Goal: Information Seeking & Learning: Learn about a topic

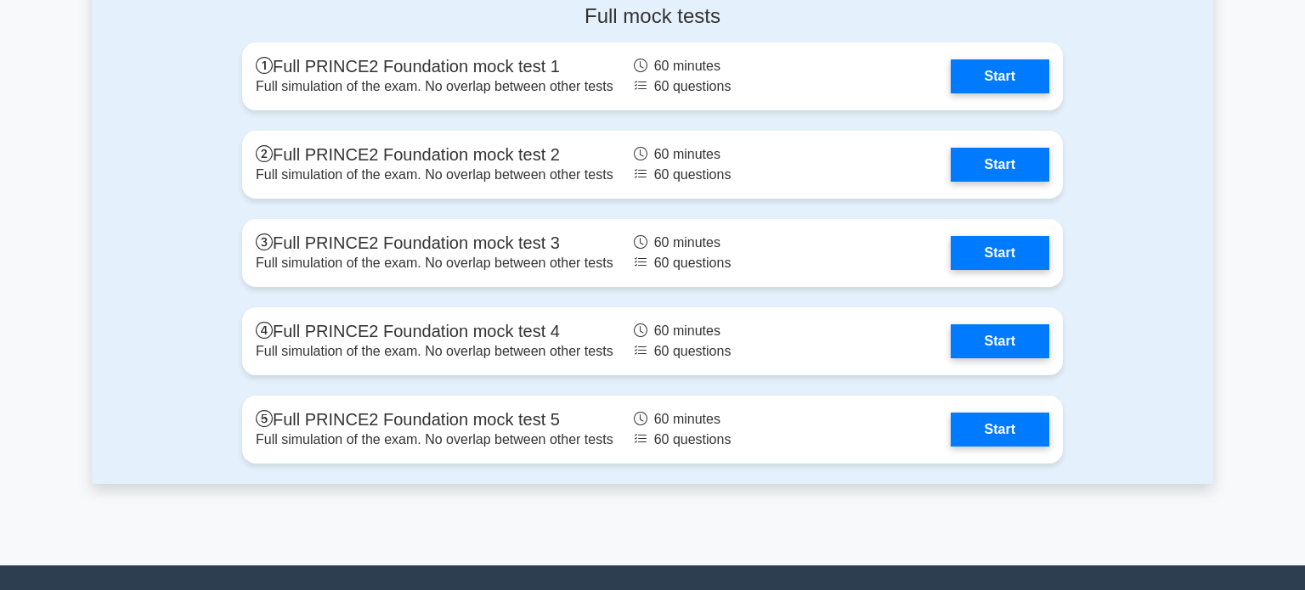
scroll to position [2242, 0]
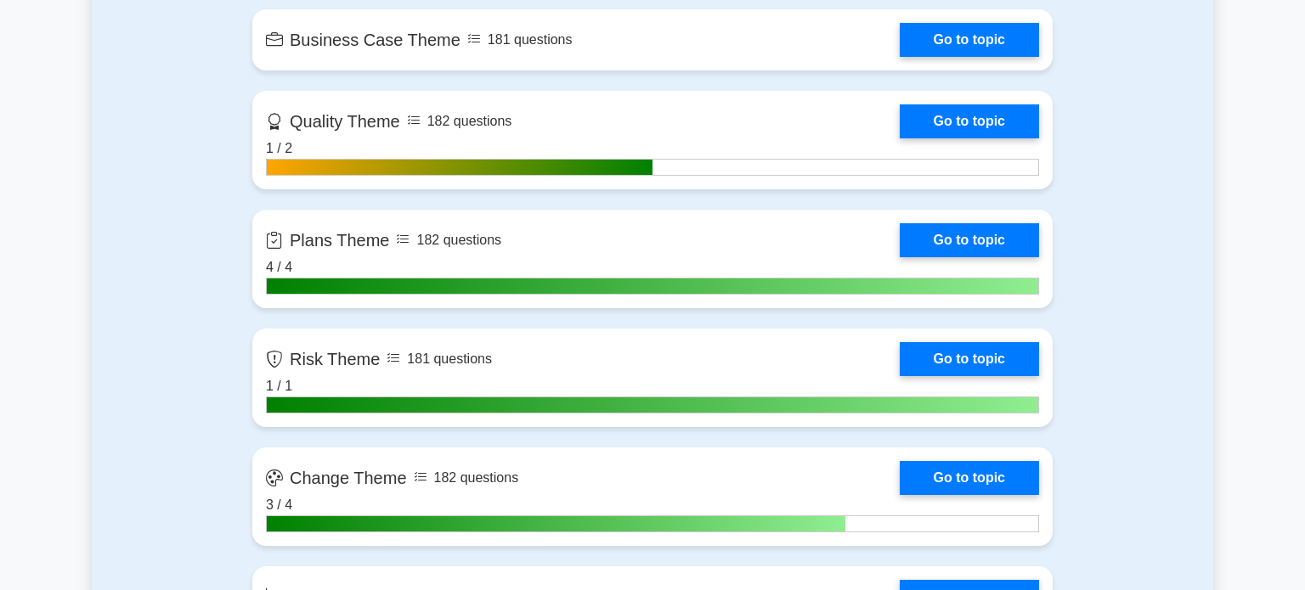
scroll to position [1166, 0]
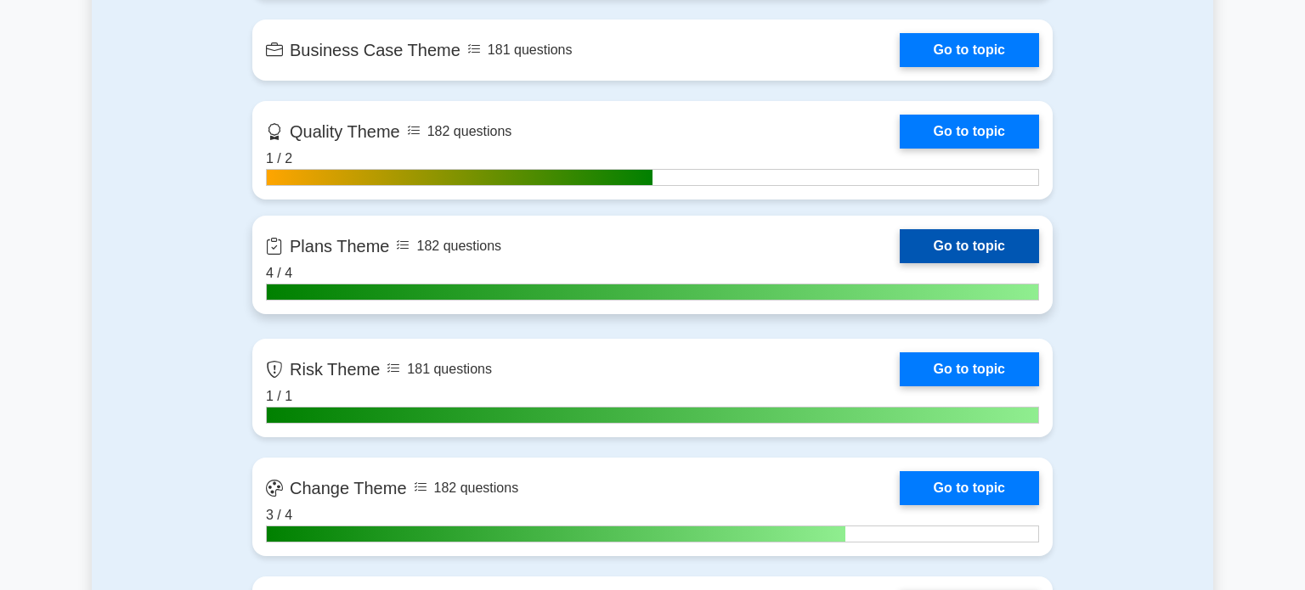
click at [1014, 251] on link "Go to topic" at bounding box center [969, 246] width 139 height 34
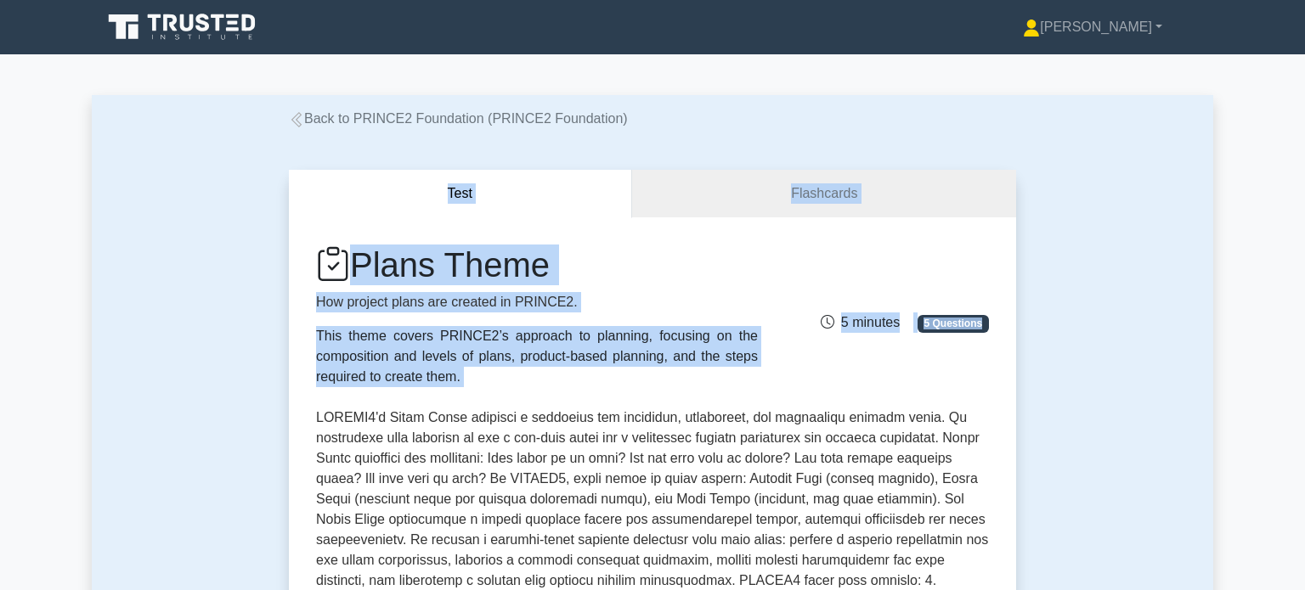
drag, startPoint x: 1295, startPoint y: 110, endPoint x: 1284, endPoint y: 223, distance: 112.7
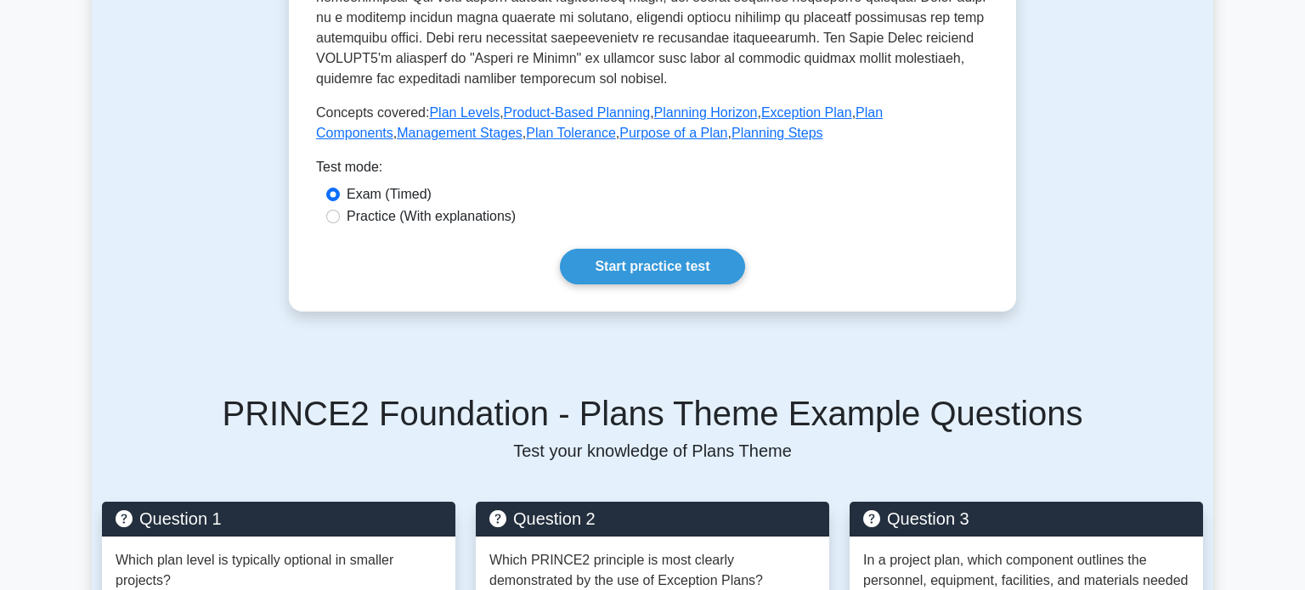
scroll to position [690, 0]
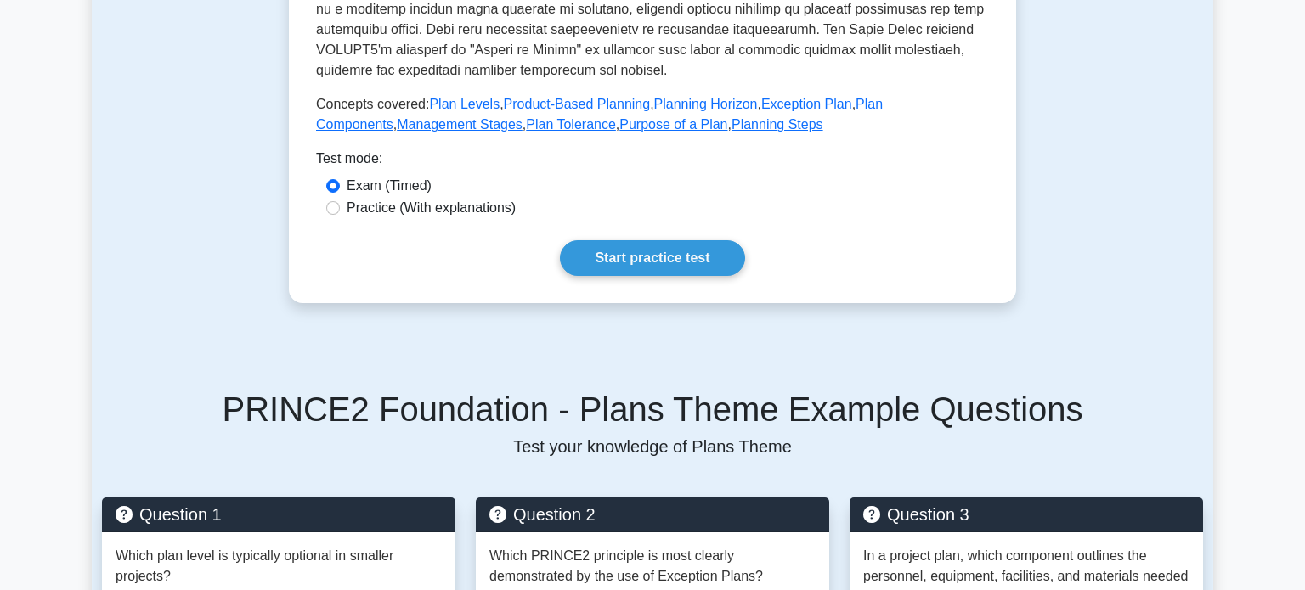
click at [449, 213] on label "Practice (With explanations)" at bounding box center [431, 208] width 169 height 20
click at [340, 213] on input "Practice (With explanations)" at bounding box center [333, 208] width 14 height 14
radio input "true"
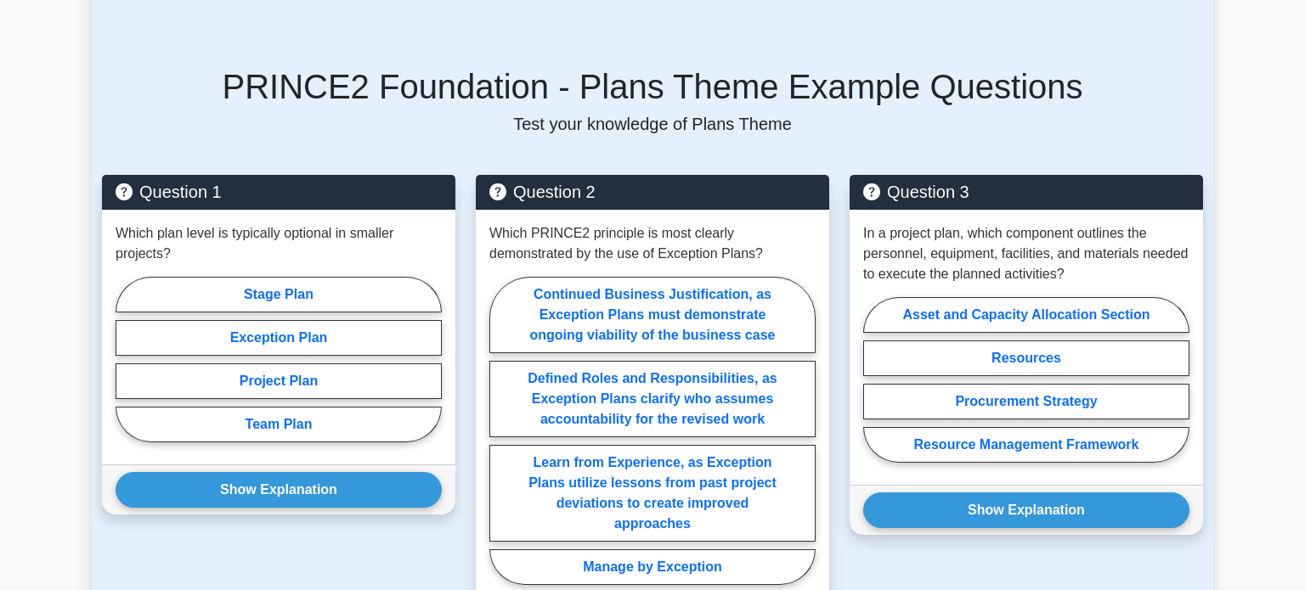
scroll to position [1015, 0]
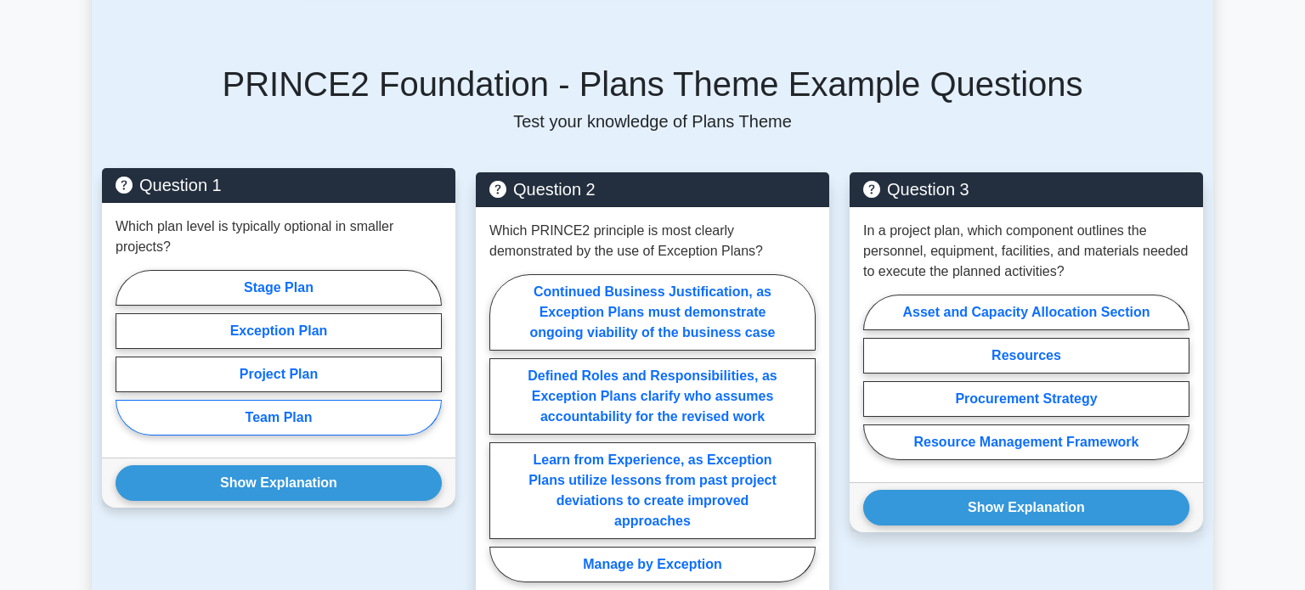
click at [341, 415] on label "Team Plan" at bounding box center [279, 418] width 326 height 36
click at [127, 364] on input "Team Plan" at bounding box center [121, 358] width 11 height 11
radio input "true"
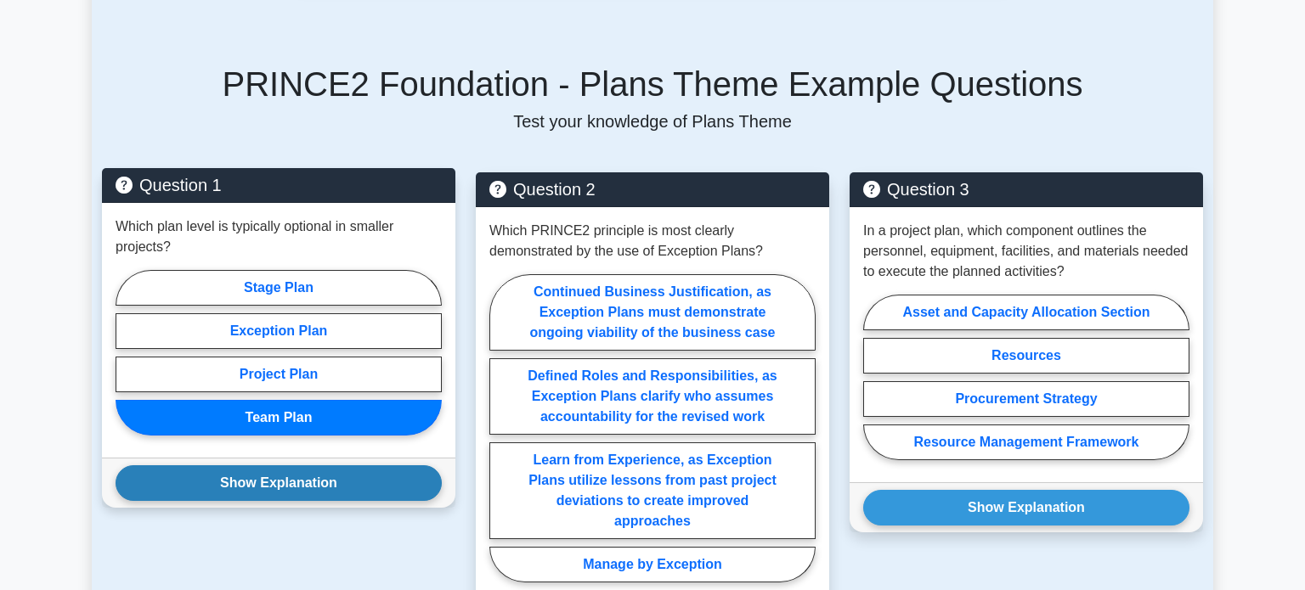
click at [346, 472] on button "Show Explanation" at bounding box center [279, 484] width 326 height 36
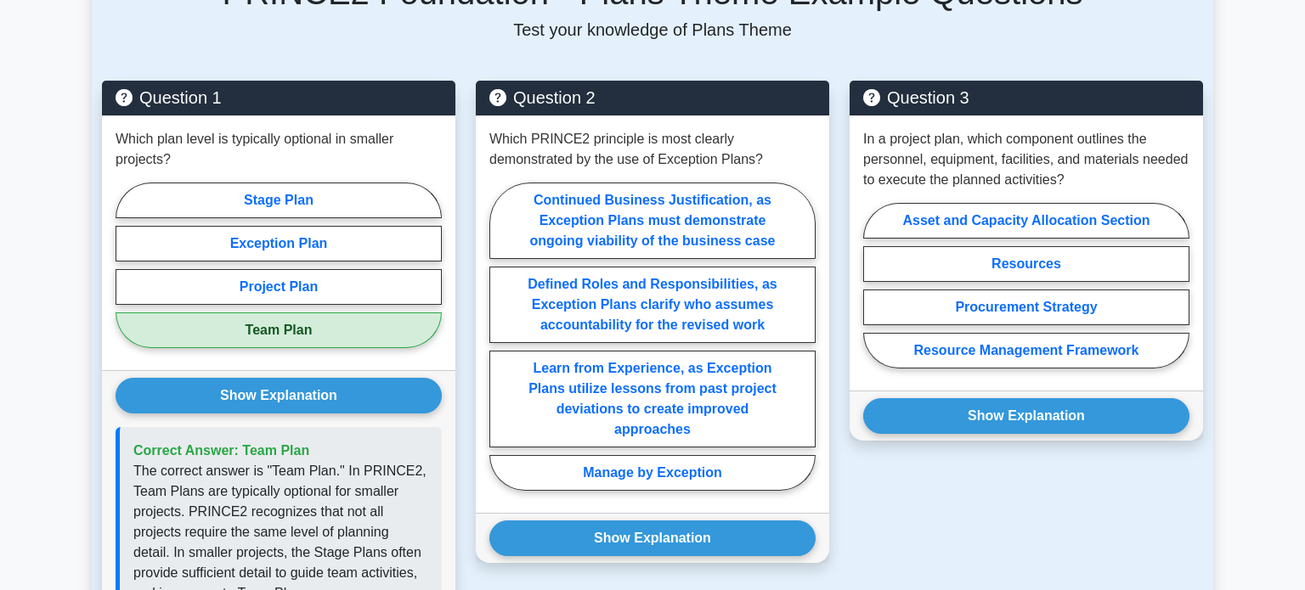
scroll to position [1113, 0]
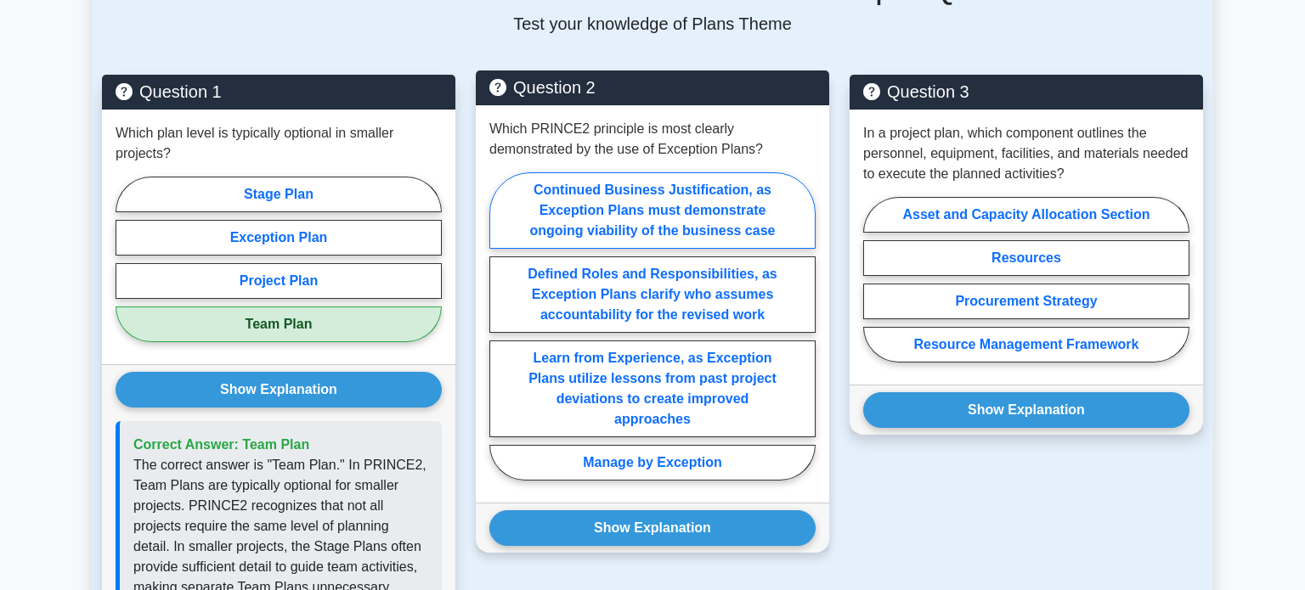
click at [740, 224] on label "Continued Business Justification, as Exception Plans must demonstrate ongoing v…" at bounding box center [652, 210] width 326 height 76
click at [500, 326] on input "Continued Business Justification, as Exception Plans must demonstrate ongoing v…" at bounding box center [494, 331] width 11 height 11
radio input "true"
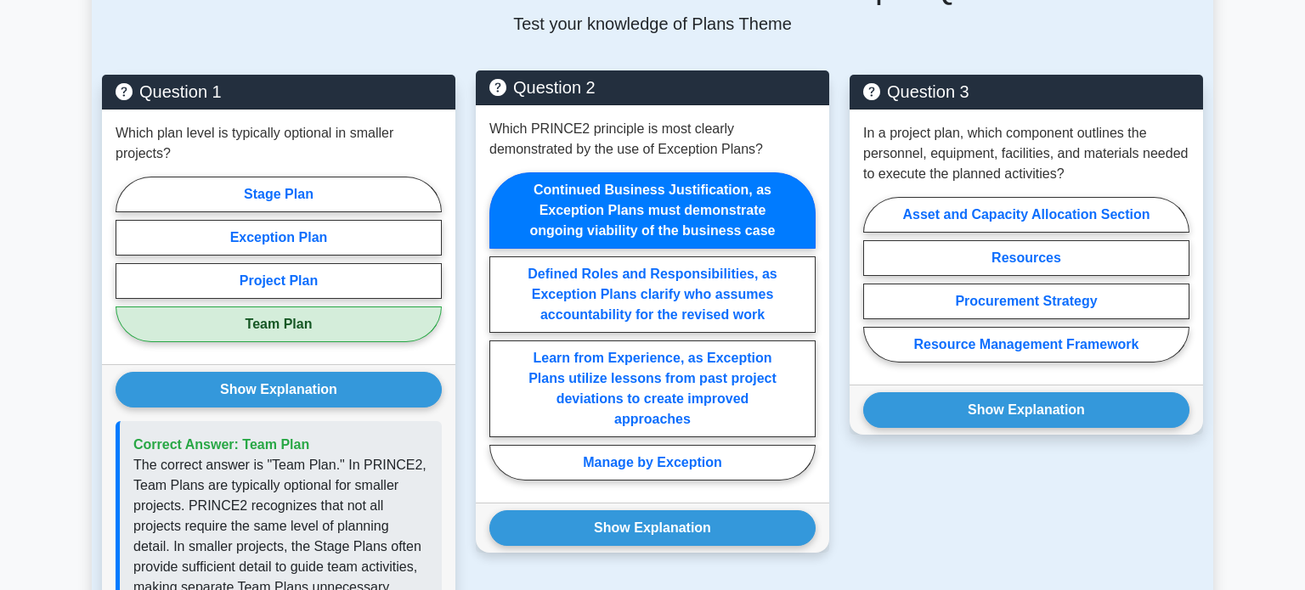
click at [703, 551] on div "Question 2 Which PRINCE2 principle is most clearly demonstrated by the use of E…" at bounding box center [653, 479] width 374 height 809
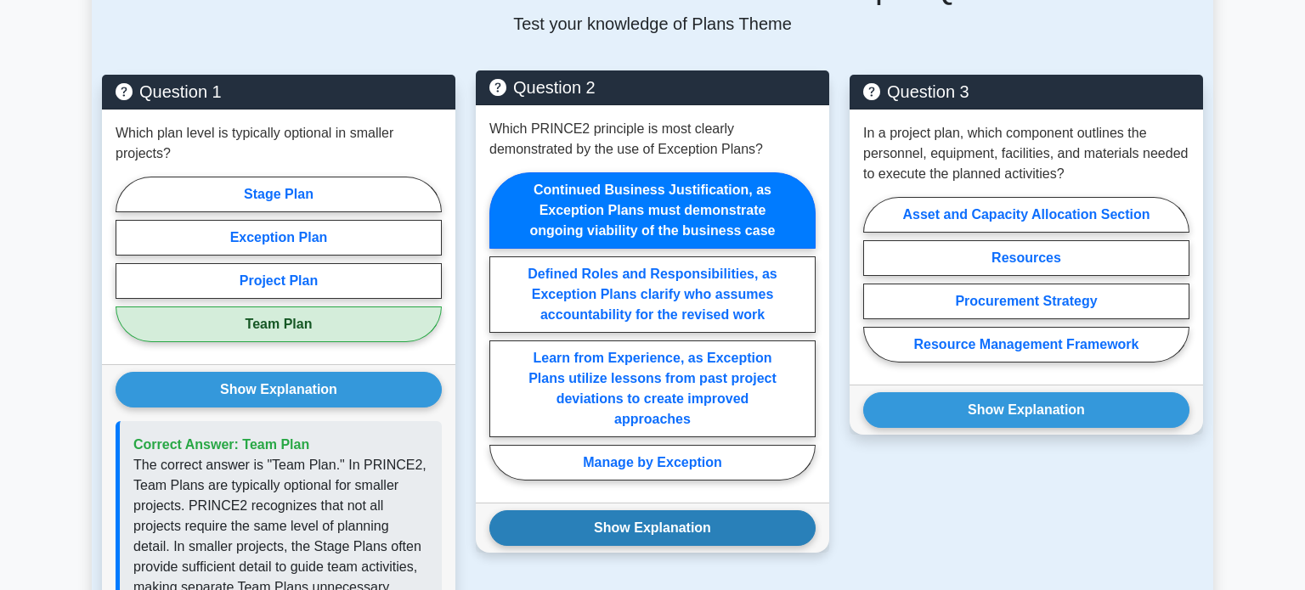
click at [714, 541] on button "Show Explanation" at bounding box center [652, 529] width 326 height 36
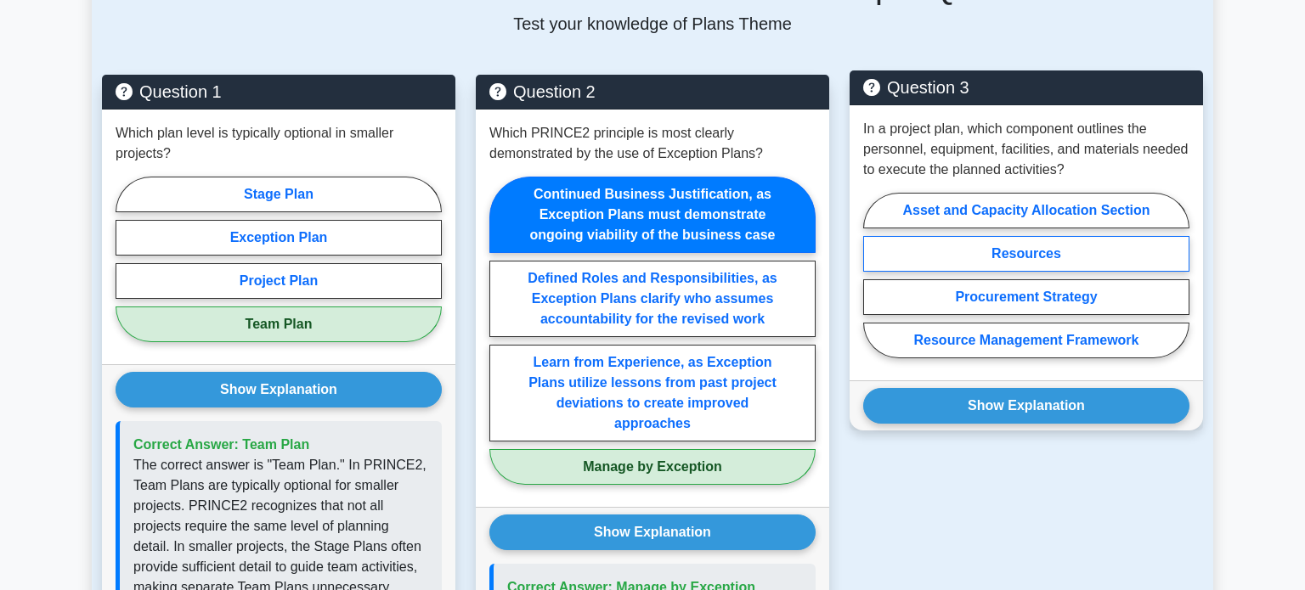
click at [1109, 251] on label "Resources" at bounding box center [1026, 254] width 326 height 36
click at [874, 275] on input "Resources" at bounding box center [868, 280] width 11 height 11
radio input "true"
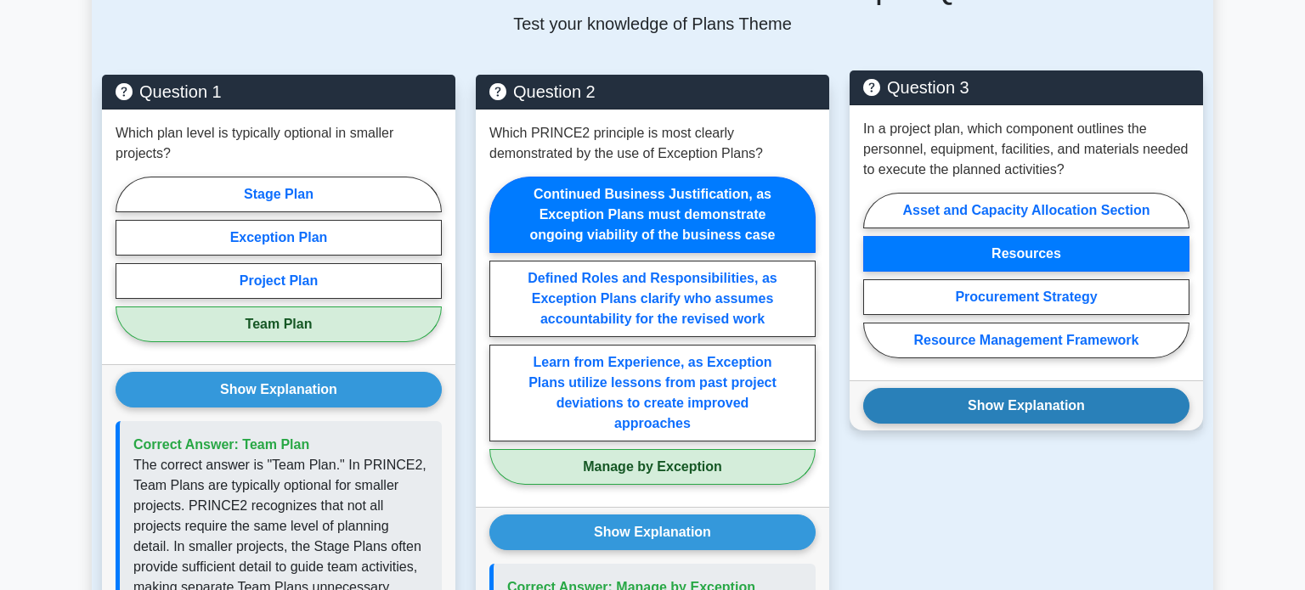
click at [1075, 419] on button "Show Explanation" at bounding box center [1026, 406] width 326 height 36
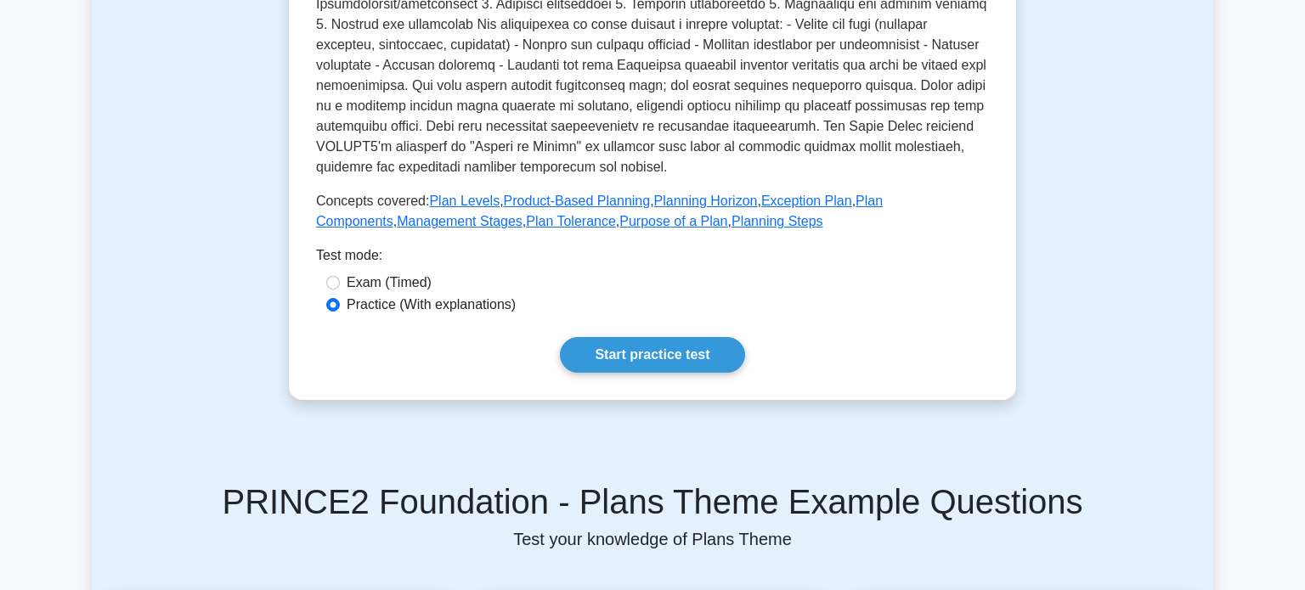
scroll to position [533, 0]
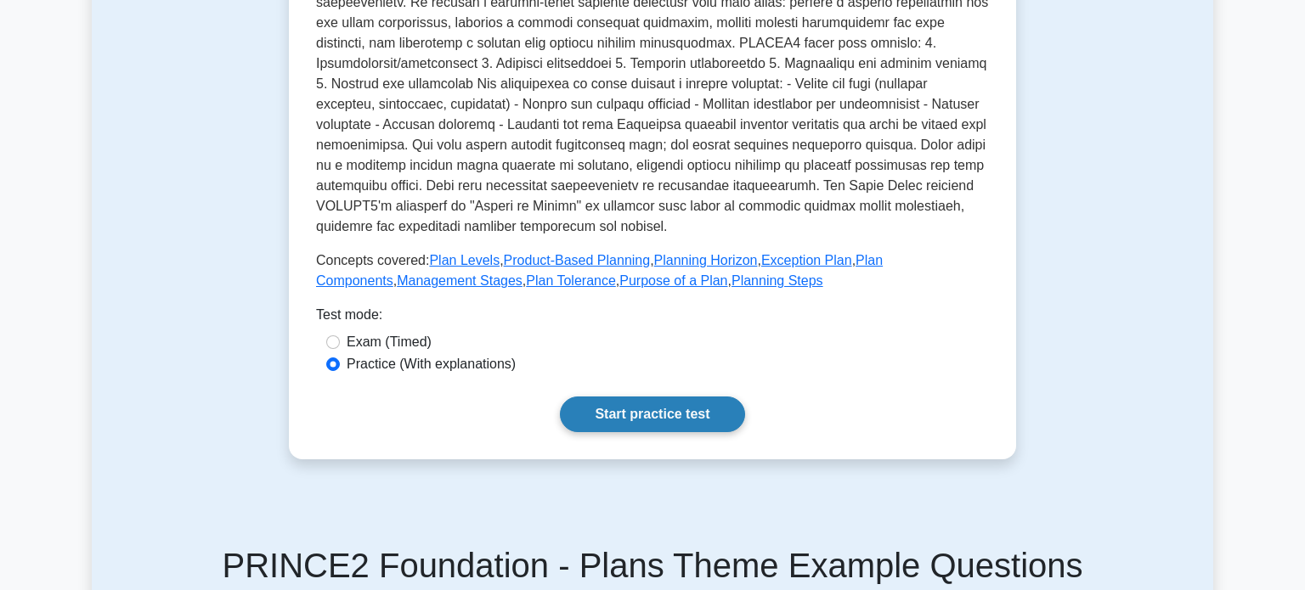
click at [687, 418] on link "Start practice test" at bounding box center [652, 415] width 184 height 36
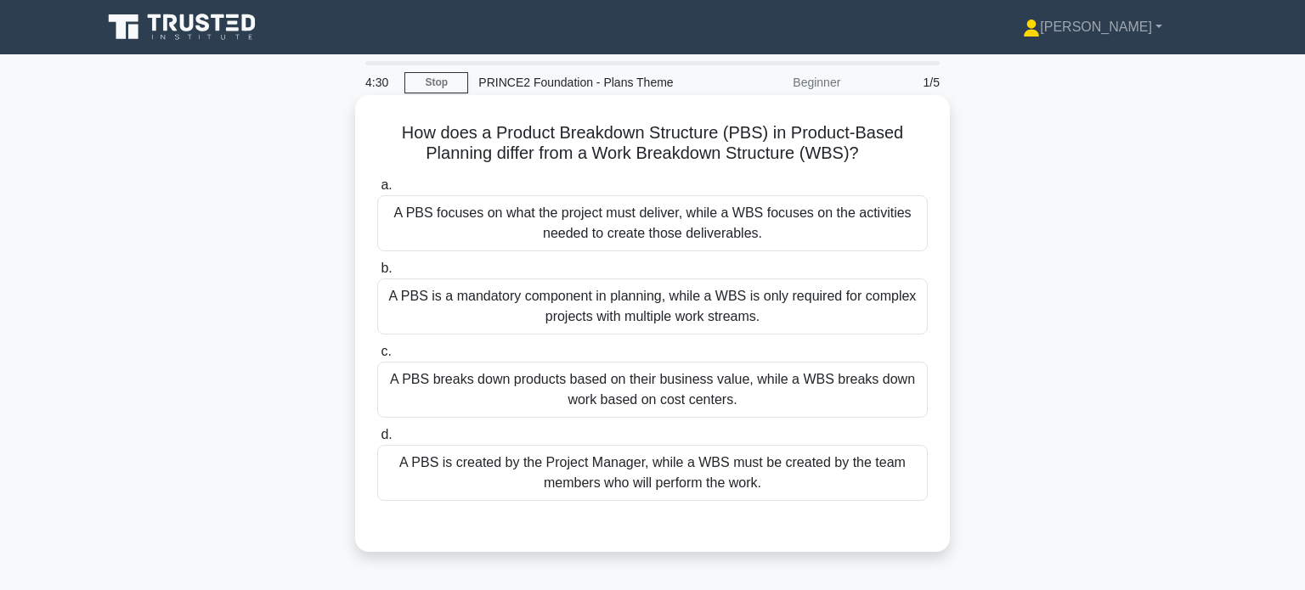
click at [783, 400] on div "A PBS breaks down products based on their business value, while a WBS breaks do…" at bounding box center [652, 390] width 550 height 56
click at [377, 358] on input "c. A PBS breaks down products based on their business value, while a WBS breaks…" at bounding box center [377, 352] width 0 height 11
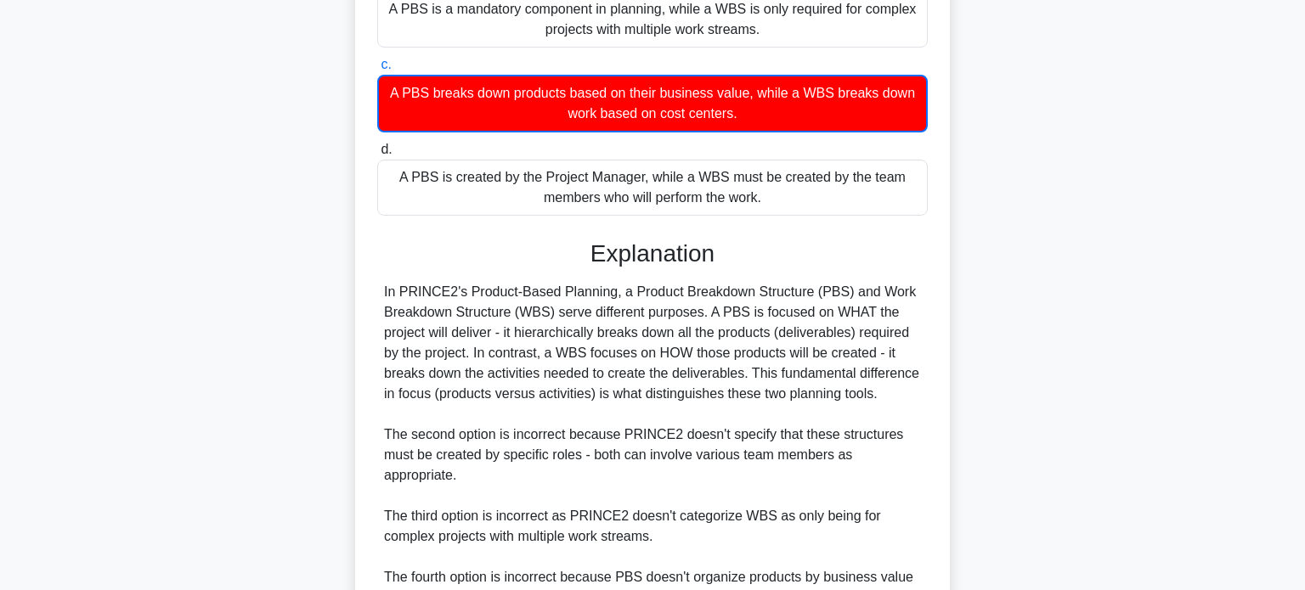
scroll to position [475, 0]
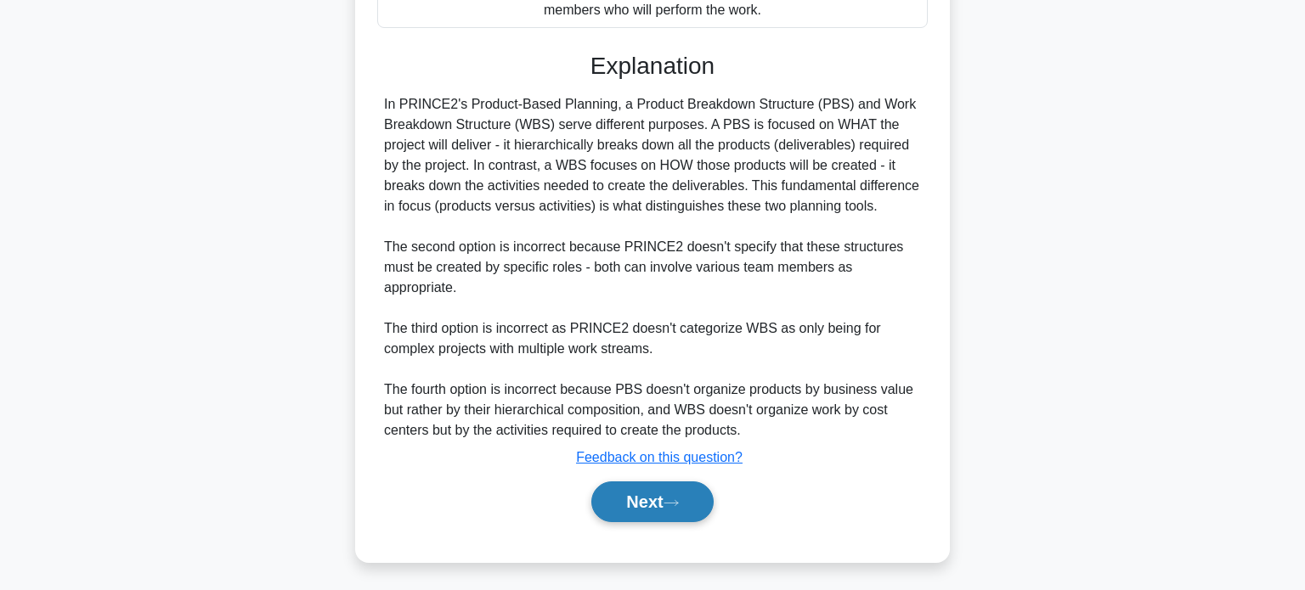
click at [680, 506] on button "Next" at bounding box center [651, 502] width 121 height 41
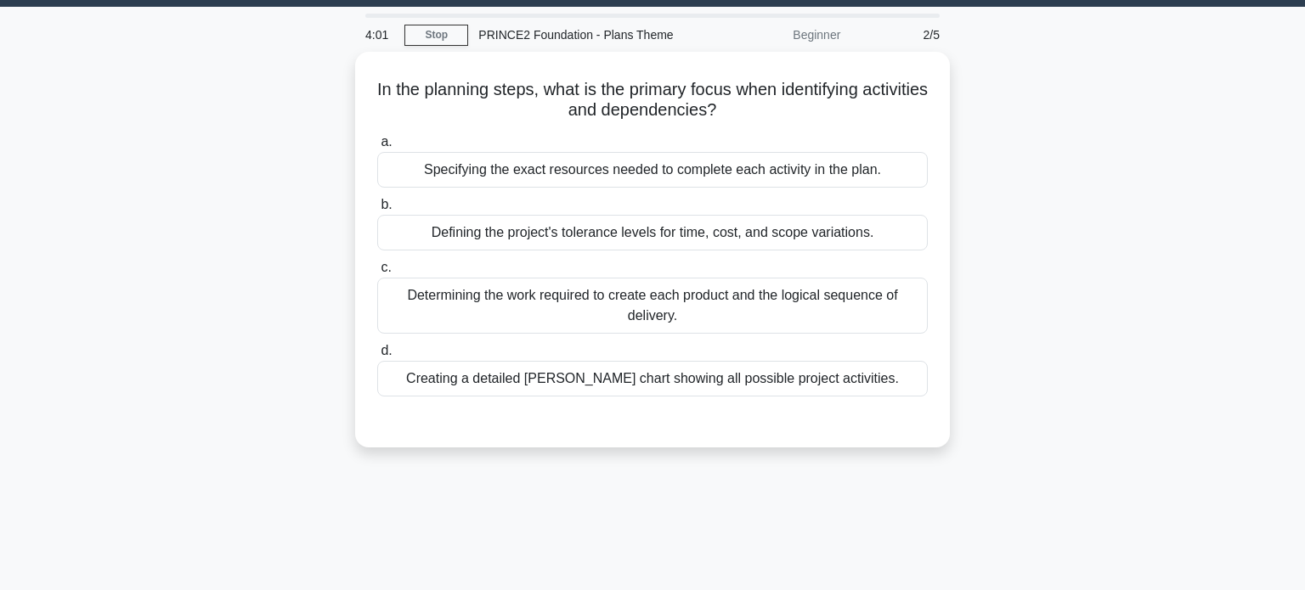
scroll to position [44, 0]
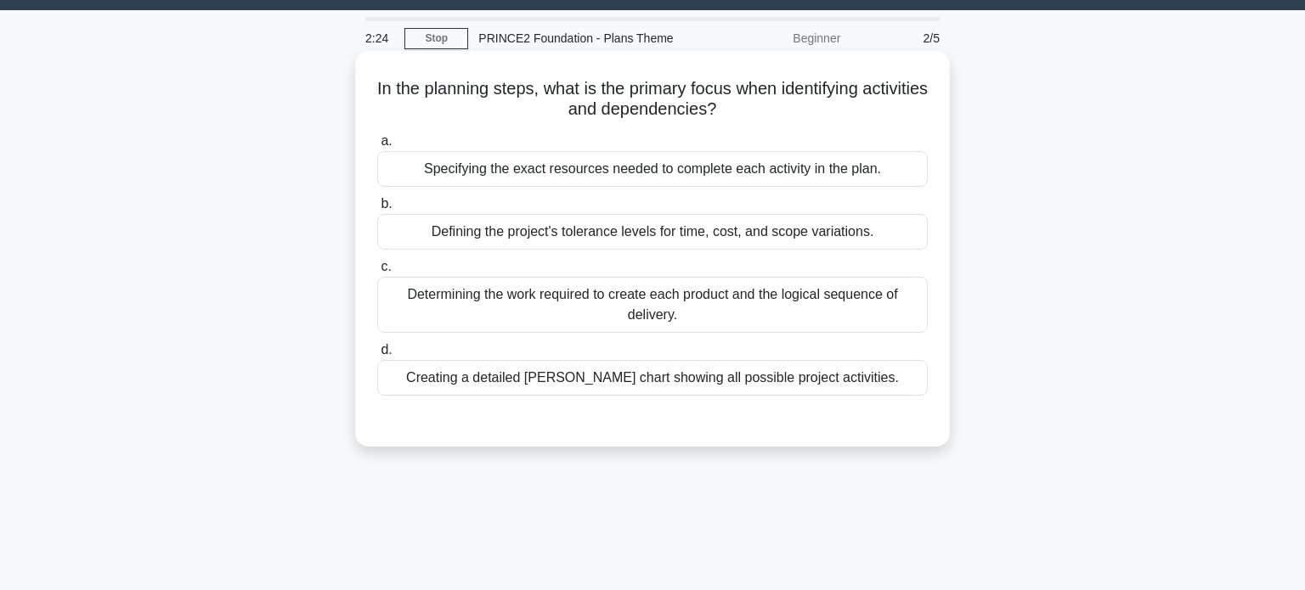
click at [736, 230] on div "Defining the project's tolerance levels for time, cost, and scope variations." at bounding box center [652, 232] width 550 height 36
click at [377, 210] on input "b. Defining the project's tolerance levels for time, cost, and scope variations." at bounding box center [377, 204] width 0 height 11
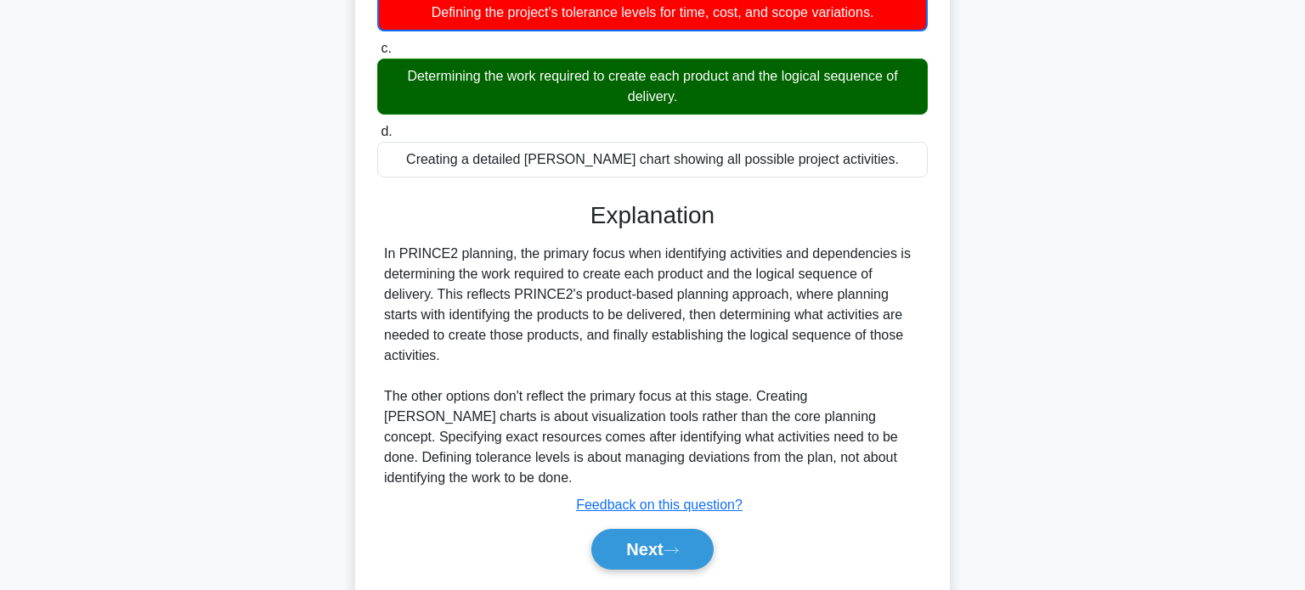
scroll to position [272, 0]
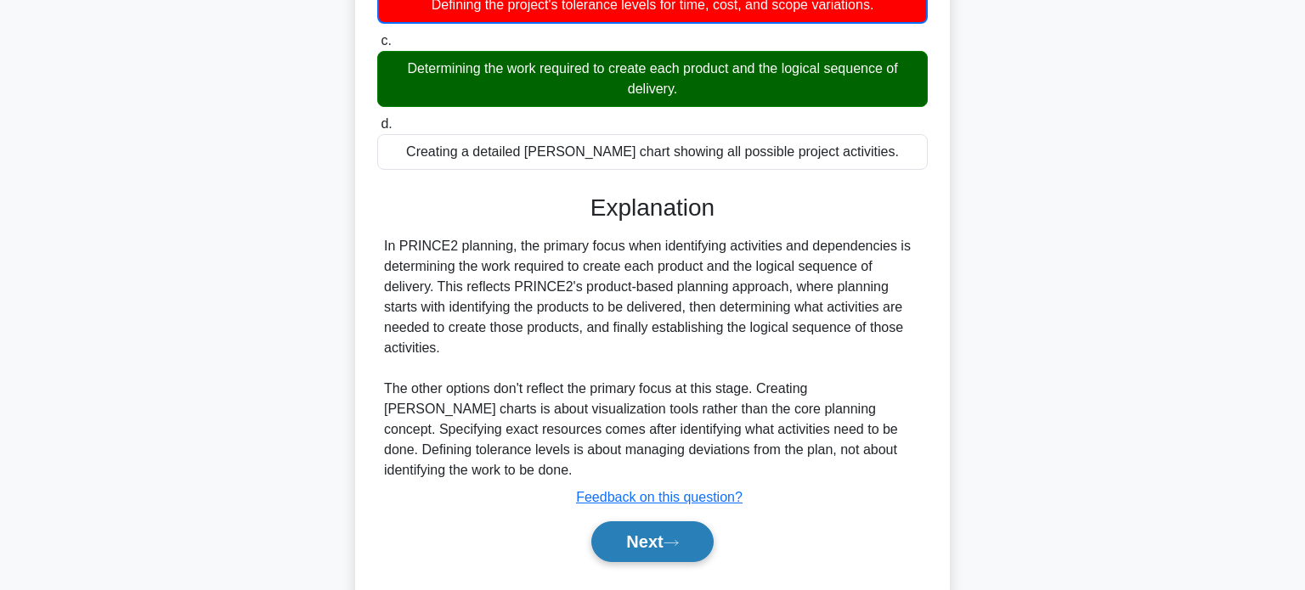
click at [679, 539] on icon at bounding box center [670, 543] width 15 height 9
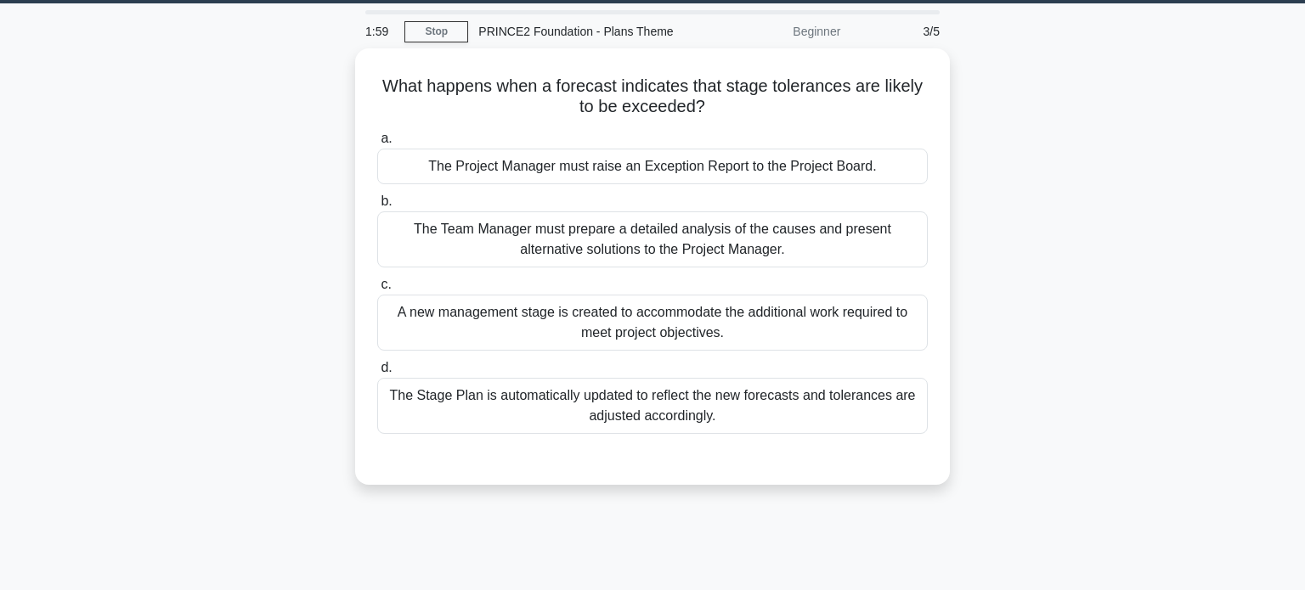
scroll to position [42, 0]
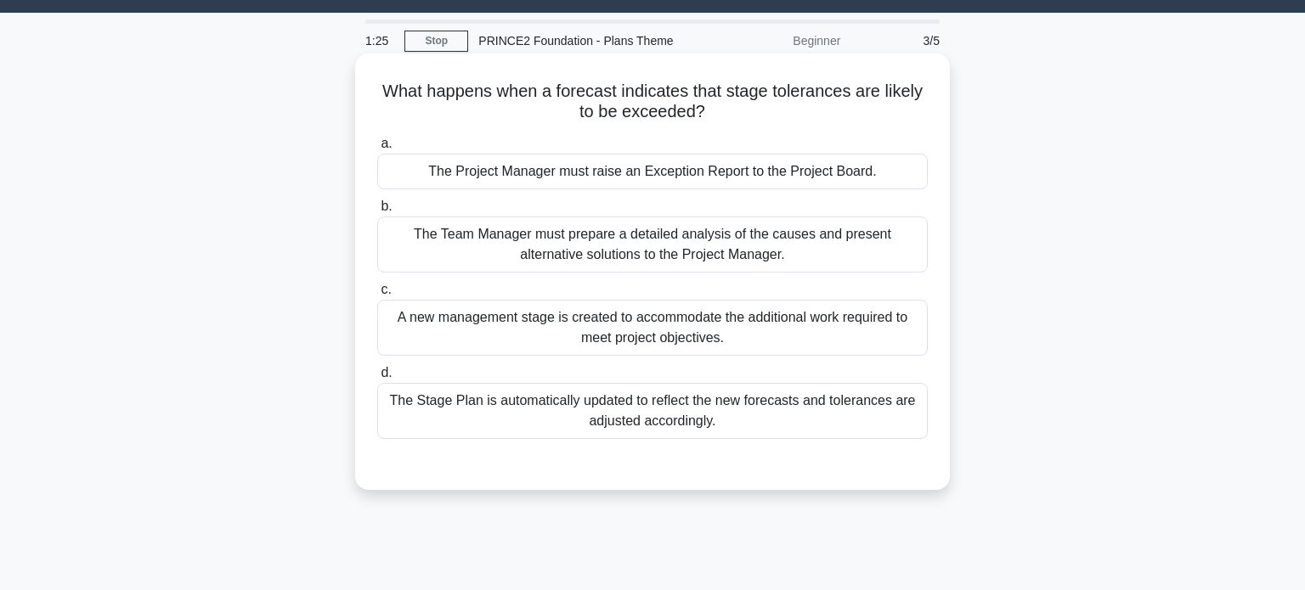
click at [886, 175] on div "The Project Manager must raise an Exception Report to the Project Board." at bounding box center [652, 172] width 550 height 36
click at [377, 150] on input "a. The Project Manager must raise an Exception Report to the Project Board." at bounding box center [377, 143] width 0 height 11
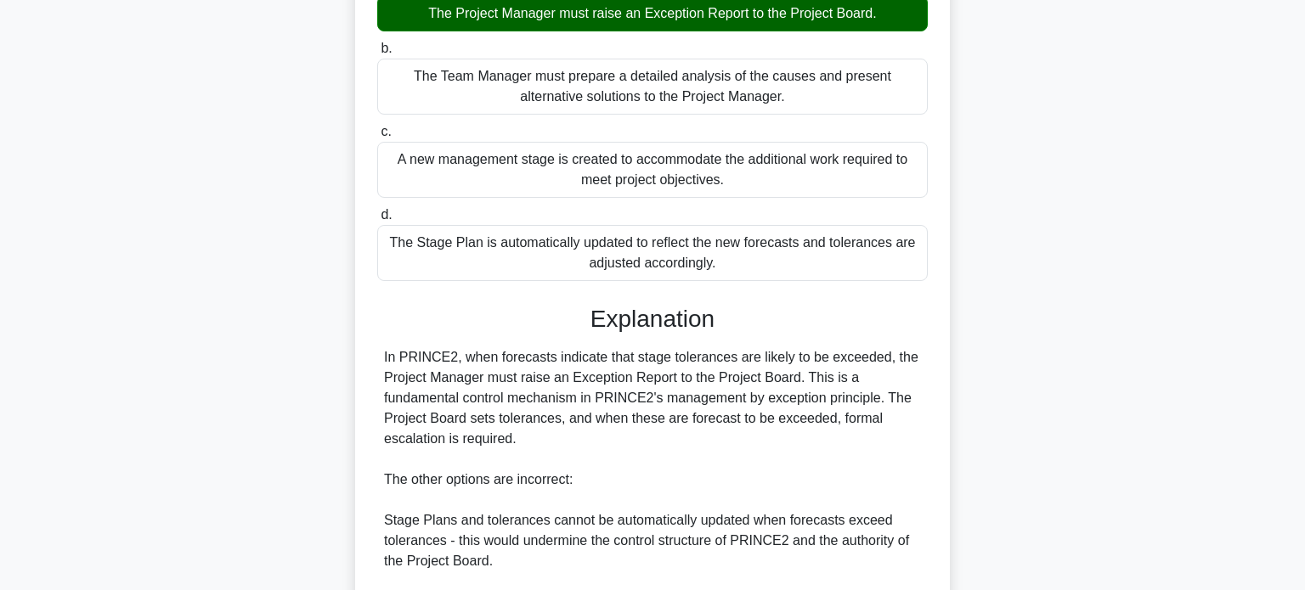
scroll to position [476, 0]
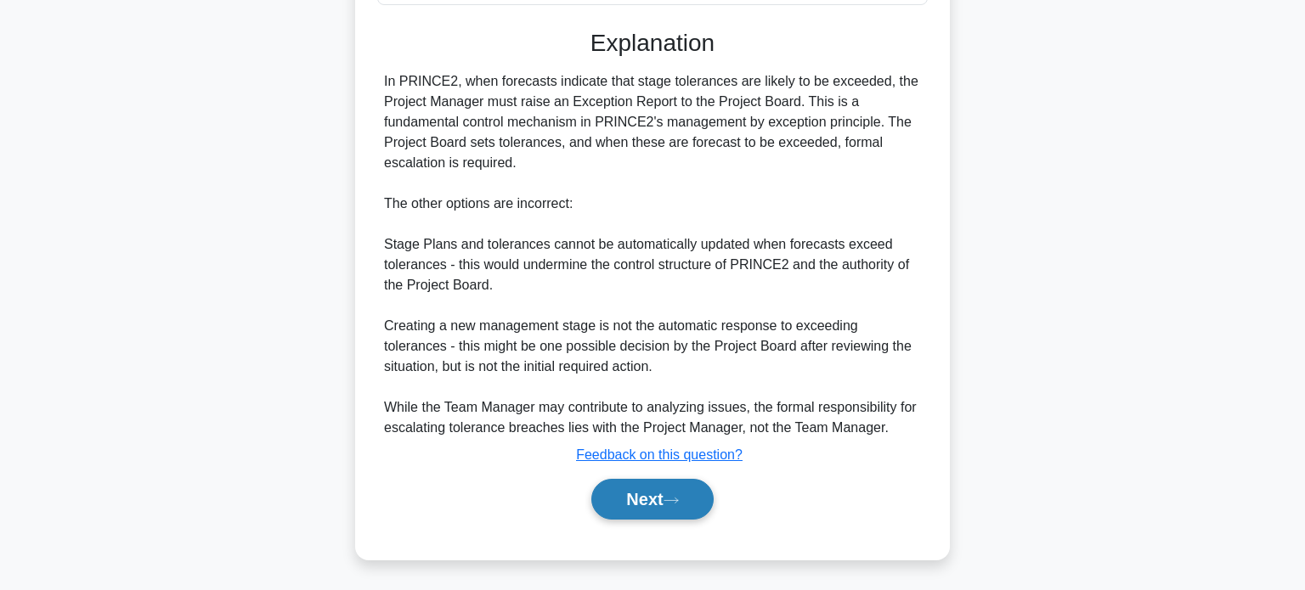
click at [651, 512] on button "Next" at bounding box center [651, 499] width 121 height 41
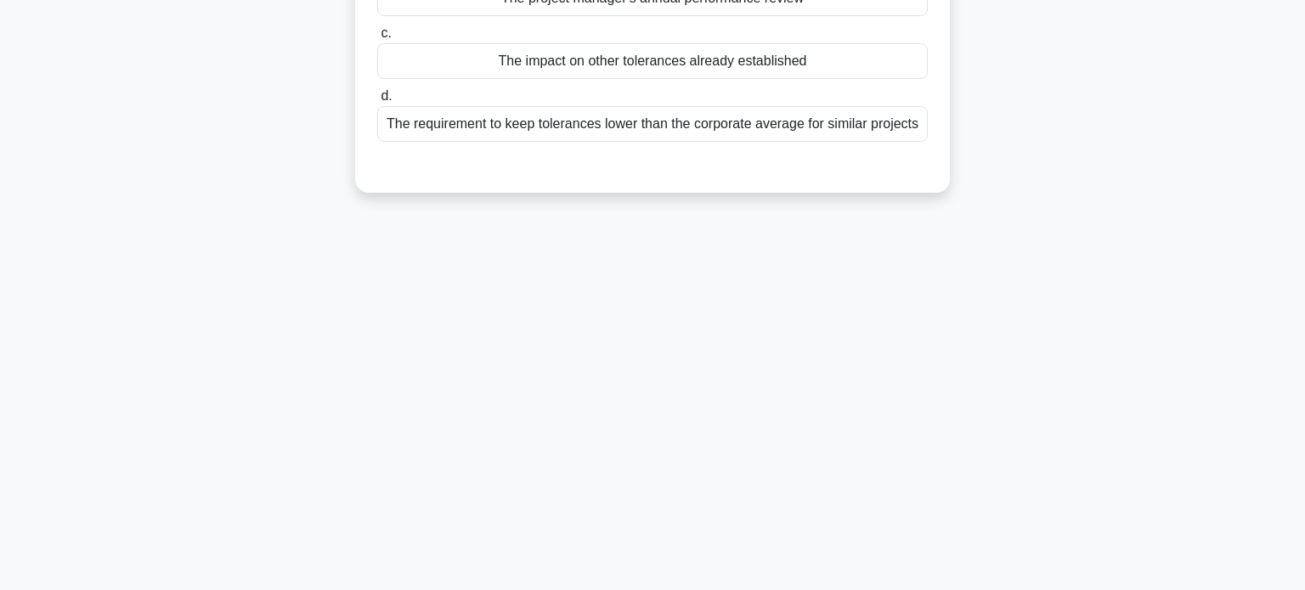
scroll to position [0, 0]
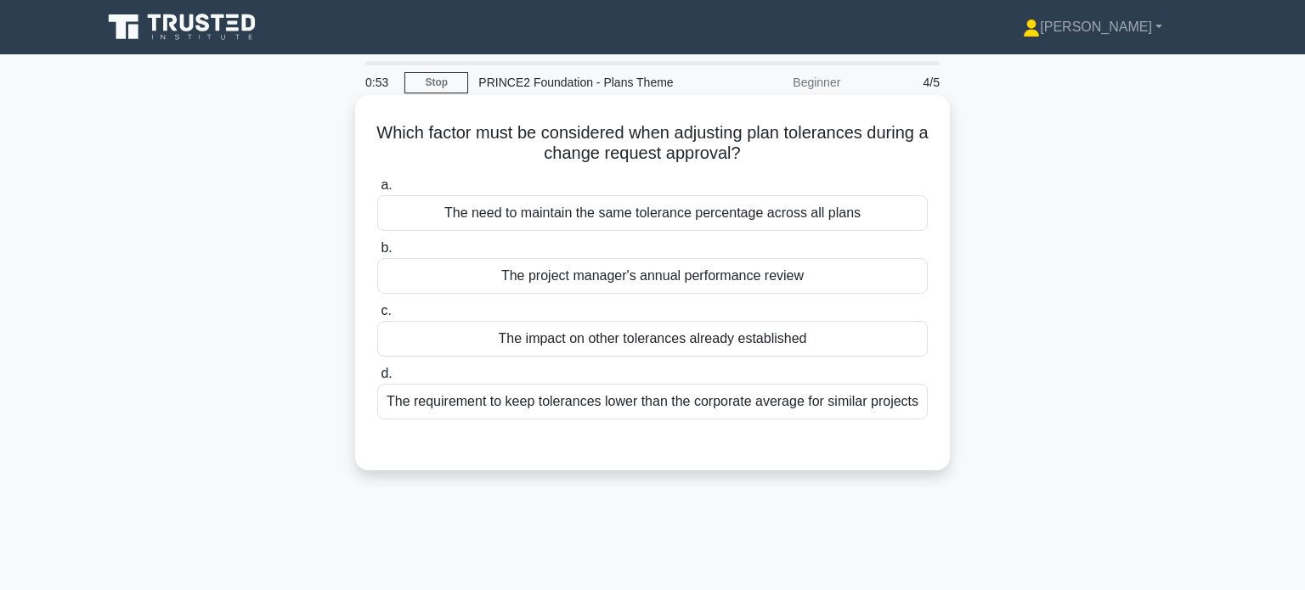
click at [900, 208] on div "The need to maintain the same tolerance percentage across all plans" at bounding box center [652, 213] width 550 height 36
click at [377, 191] on input "a. The need to maintain the same tolerance percentage across all plans" at bounding box center [377, 185] width 0 height 11
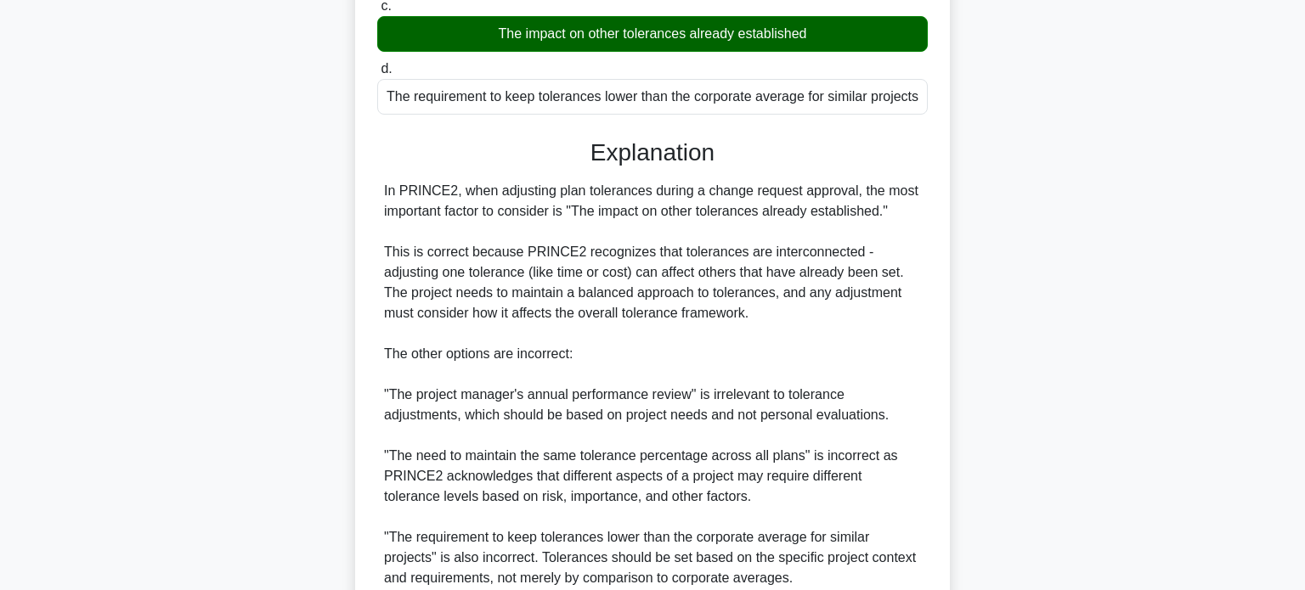
scroll to position [456, 0]
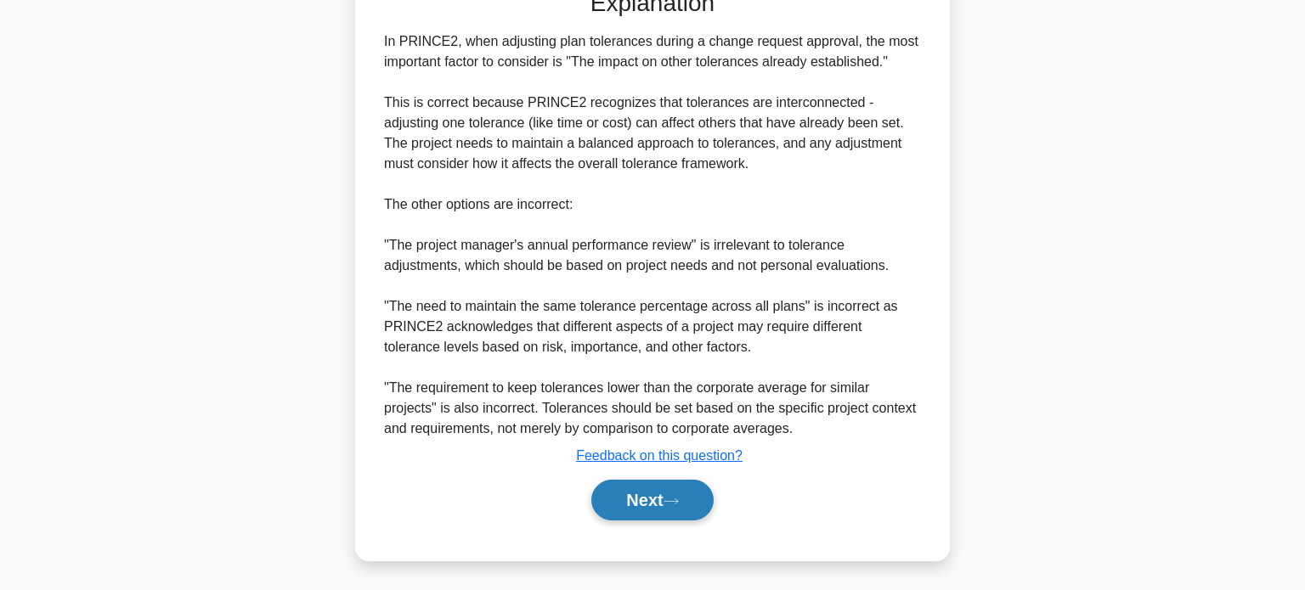
click at [663, 505] on button "Next" at bounding box center [651, 500] width 121 height 41
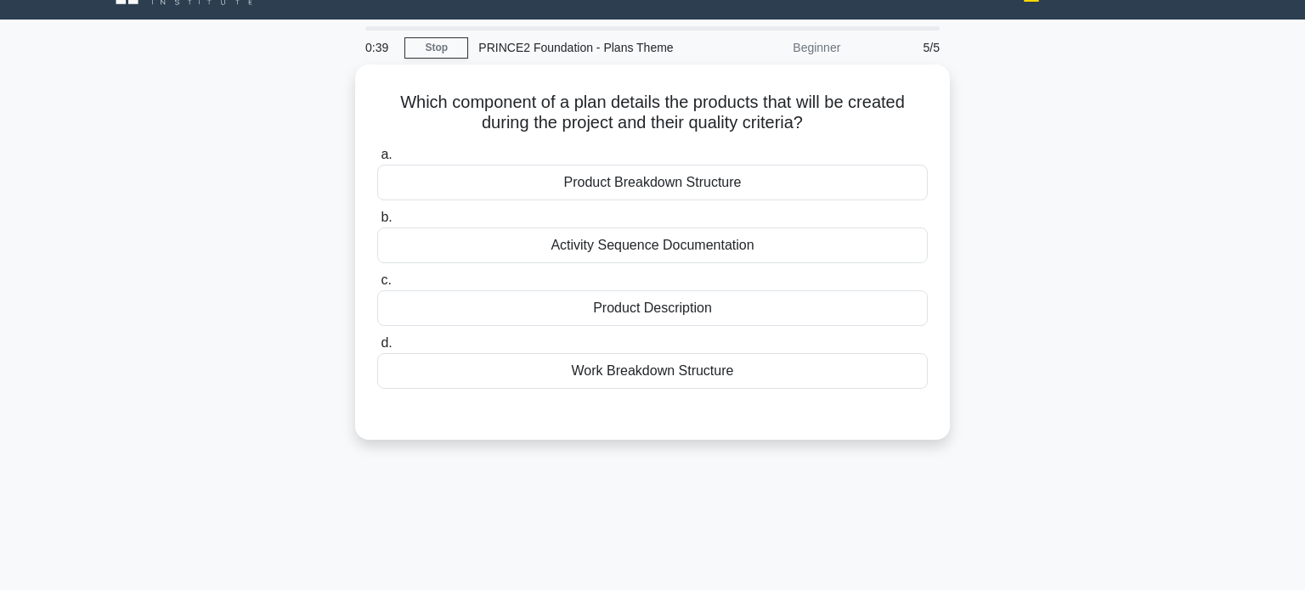
scroll to position [5, 0]
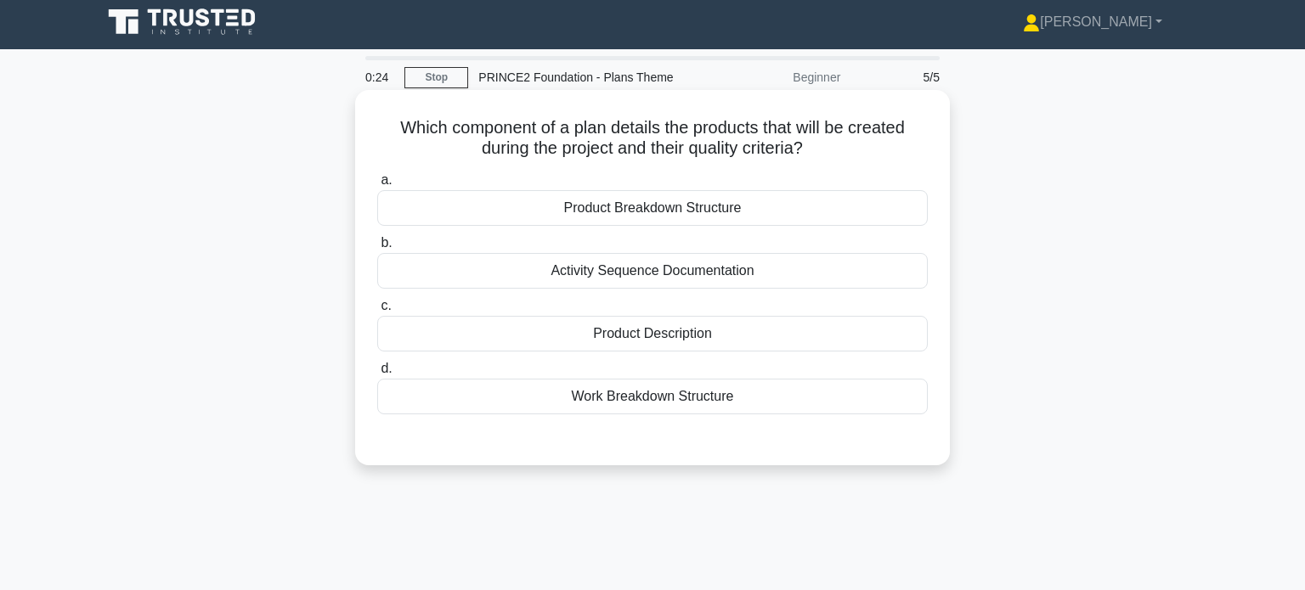
click at [815, 212] on div "Product Breakdown Structure" at bounding box center [652, 208] width 550 height 36
click at [377, 186] on input "a. Product Breakdown Structure" at bounding box center [377, 180] width 0 height 11
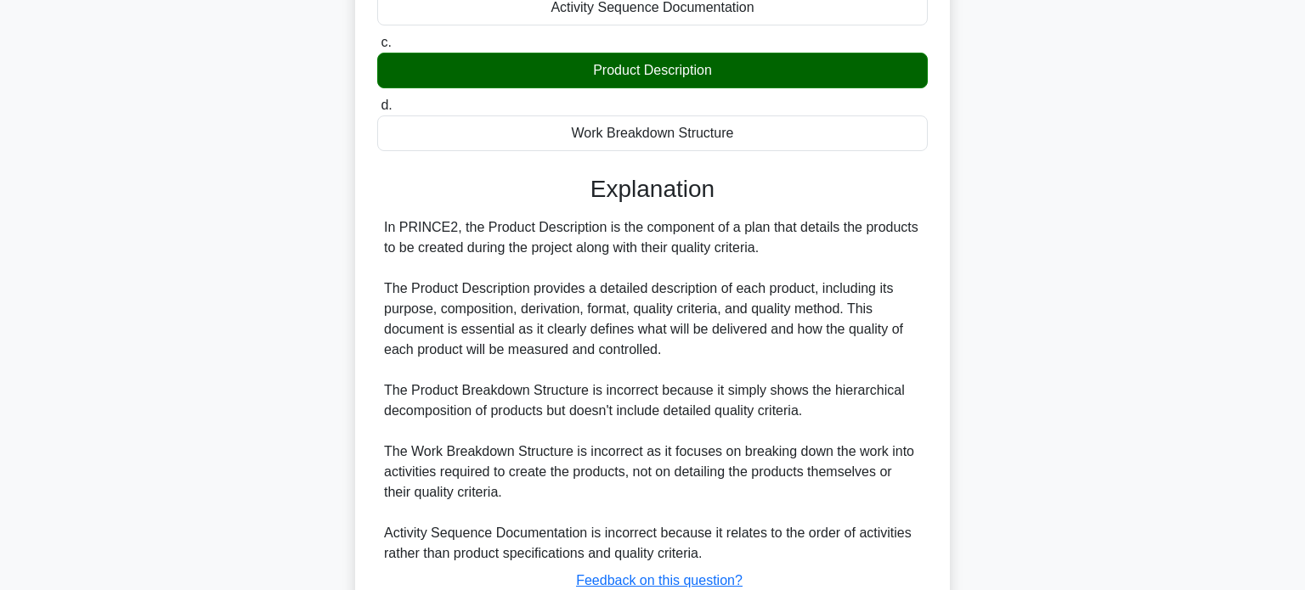
scroll to position [354, 0]
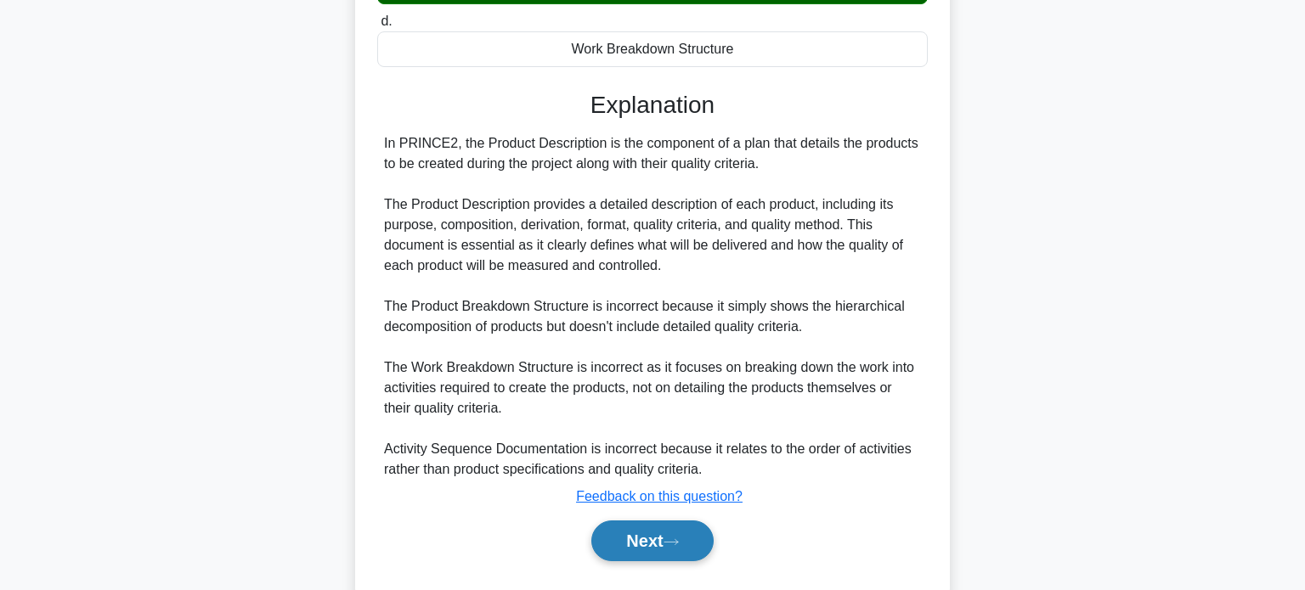
click at [634, 540] on button "Next" at bounding box center [651, 541] width 121 height 41
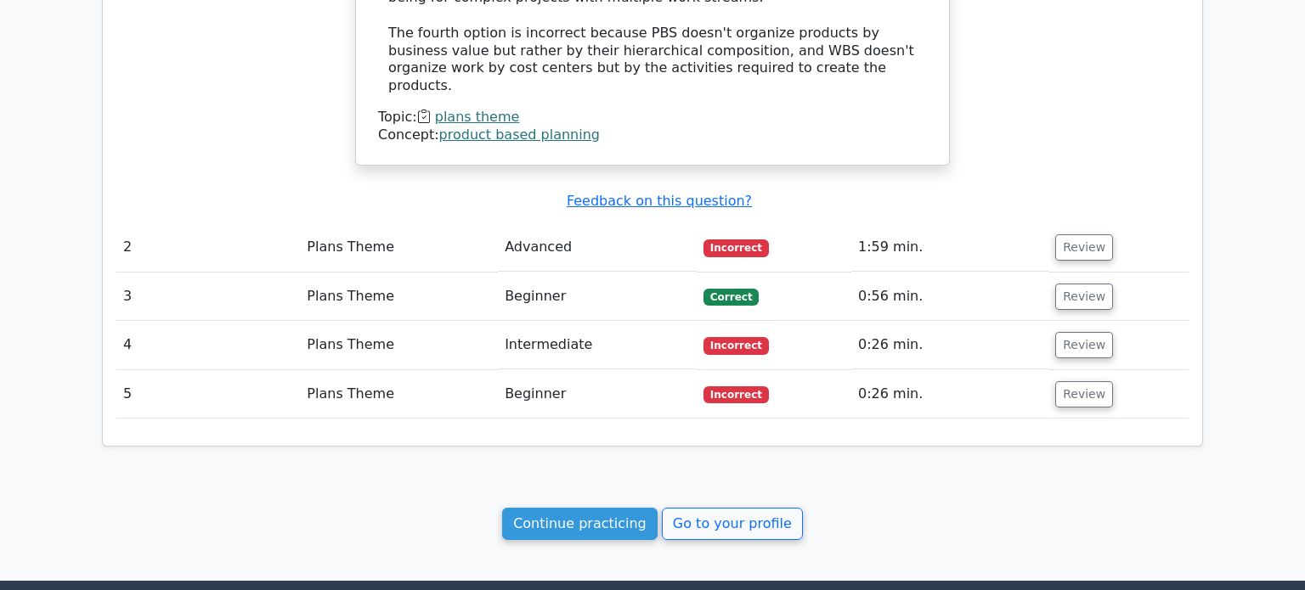
scroll to position [1609, 0]
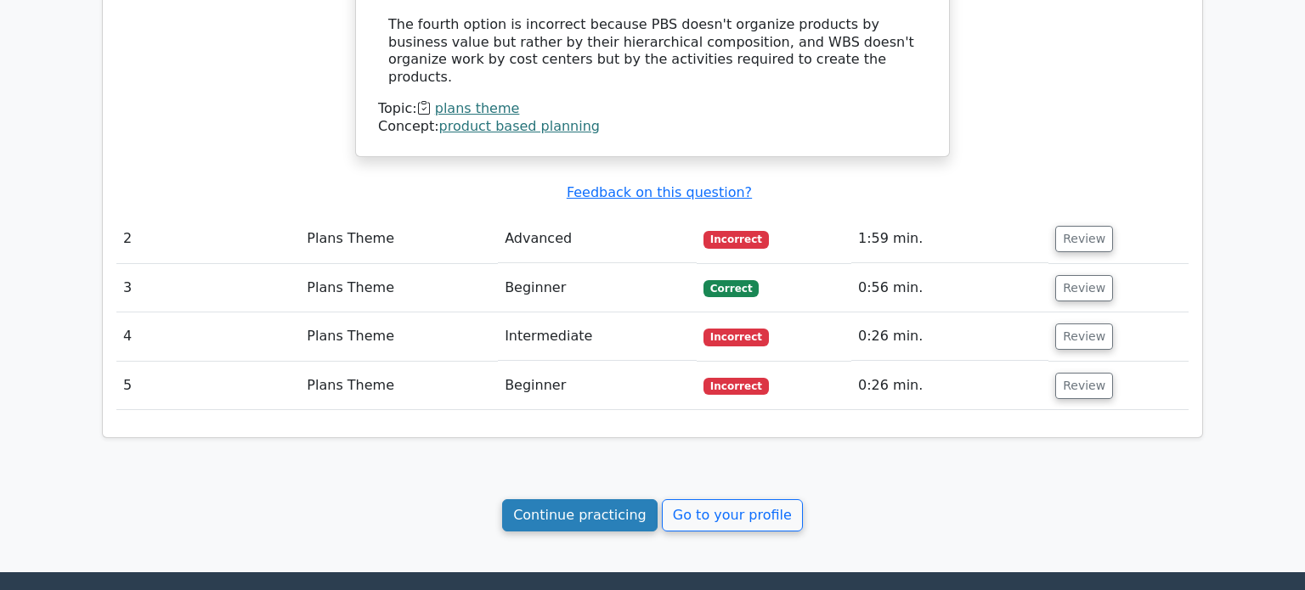
click at [629, 500] on link "Continue practicing" at bounding box center [579, 516] width 155 height 32
click at [605, 505] on link "Continue practicing" at bounding box center [579, 516] width 155 height 32
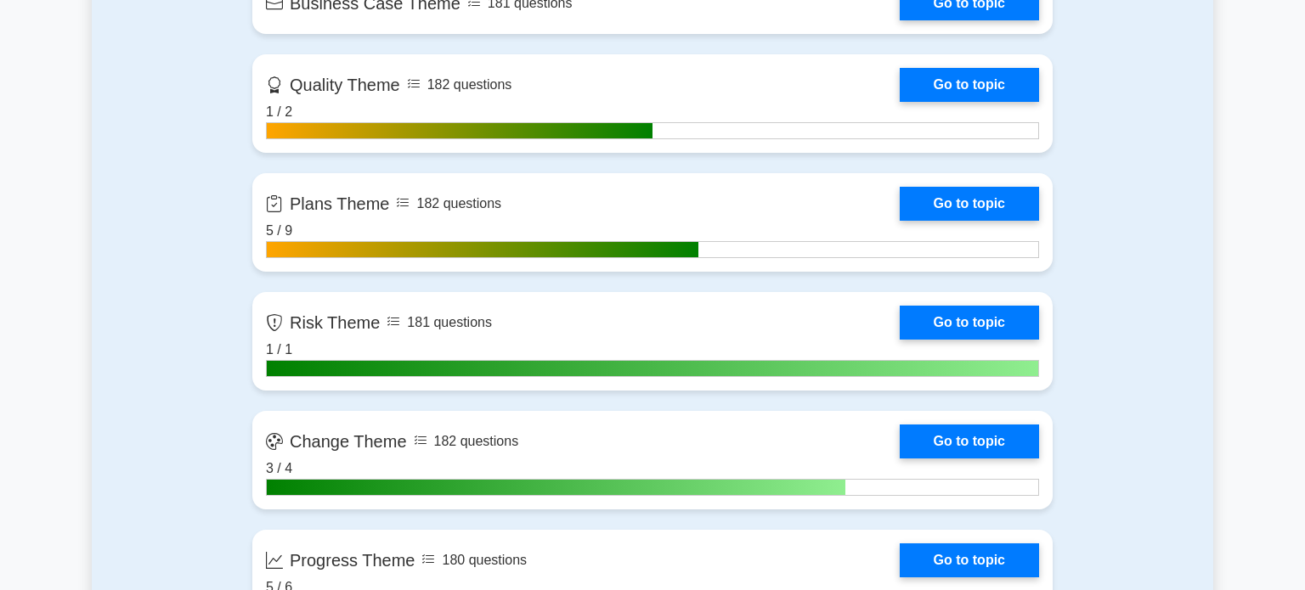
scroll to position [1209, 0]
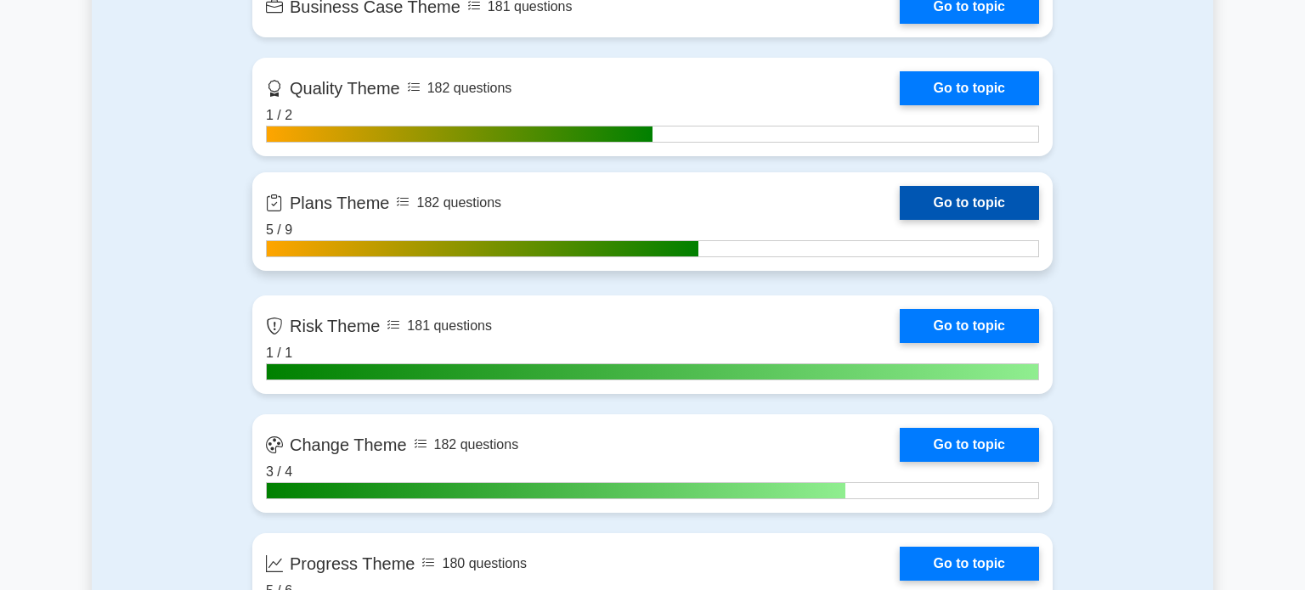
click at [948, 189] on link "Go to topic" at bounding box center [969, 203] width 139 height 34
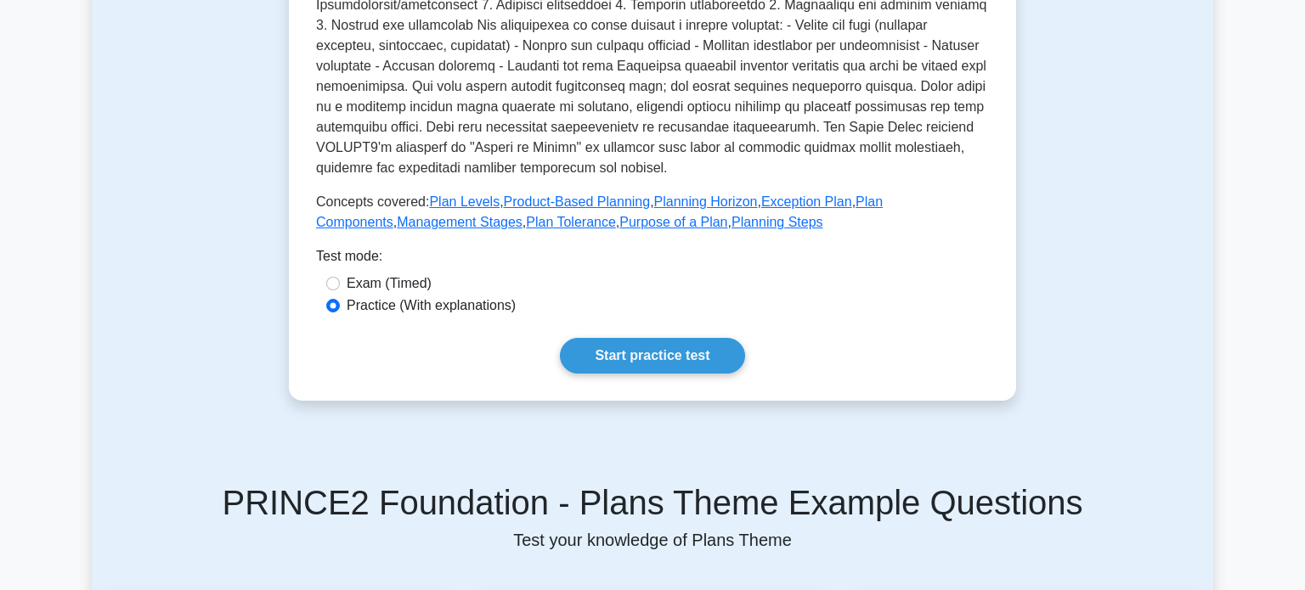
scroll to position [574, 0]
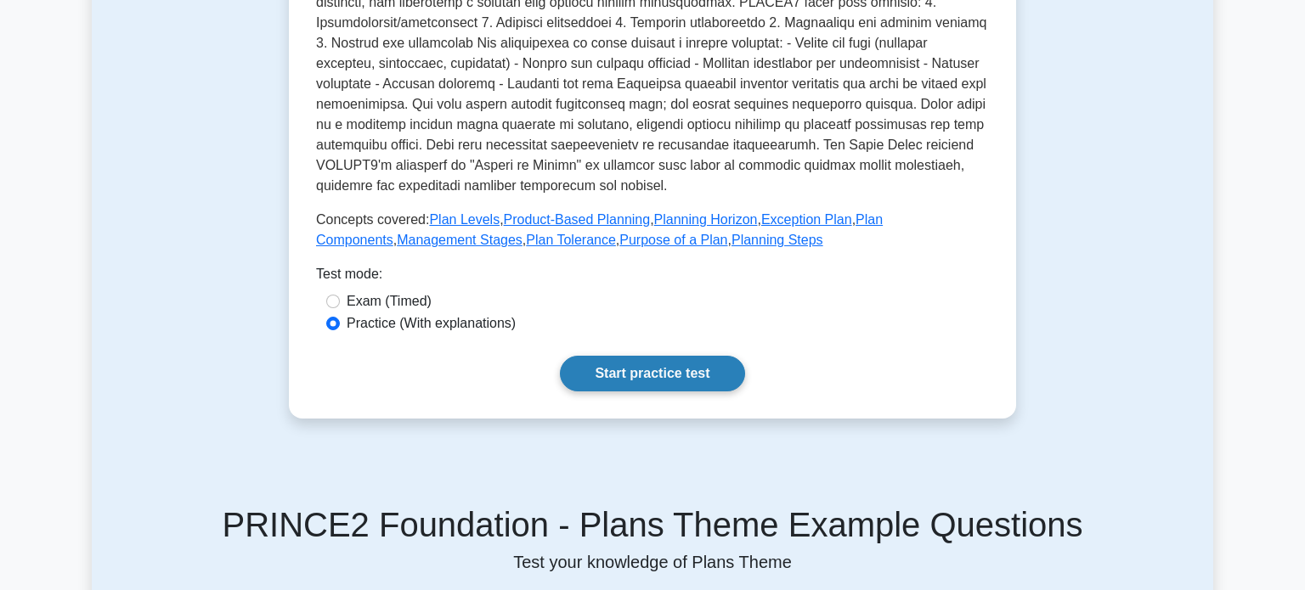
click at [704, 370] on link "Start practice test" at bounding box center [652, 374] width 184 height 36
